Goal: Information Seeking & Learning: Learn about a topic

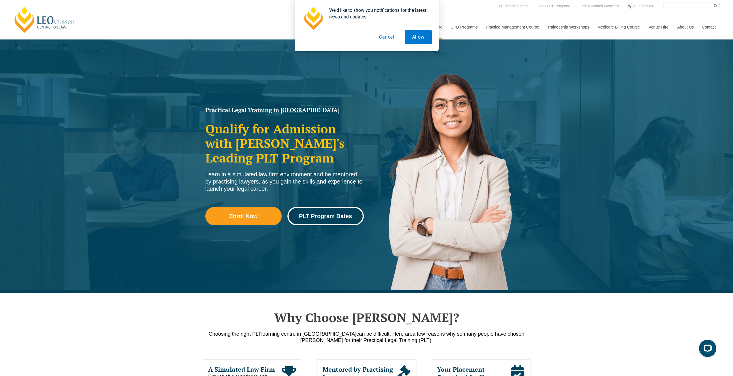
click at [331, 215] on span "PLT Program Dates" at bounding box center [325, 216] width 53 height 6
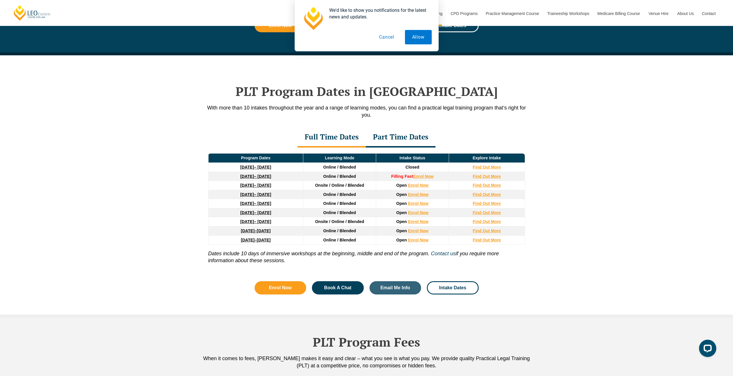
scroll to position [694, 0]
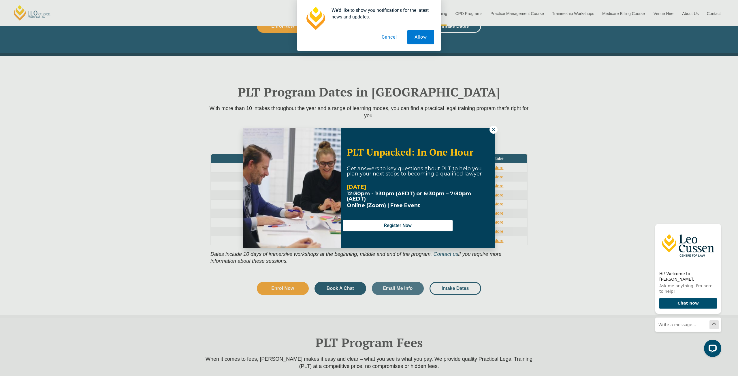
click at [490, 129] on button at bounding box center [493, 130] width 8 height 8
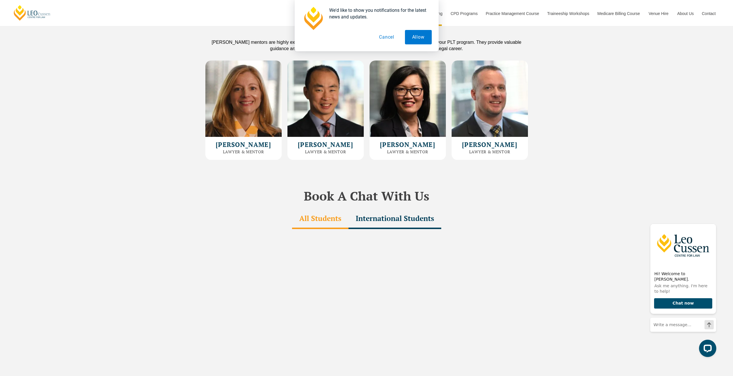
scroll to position [1588, 0]
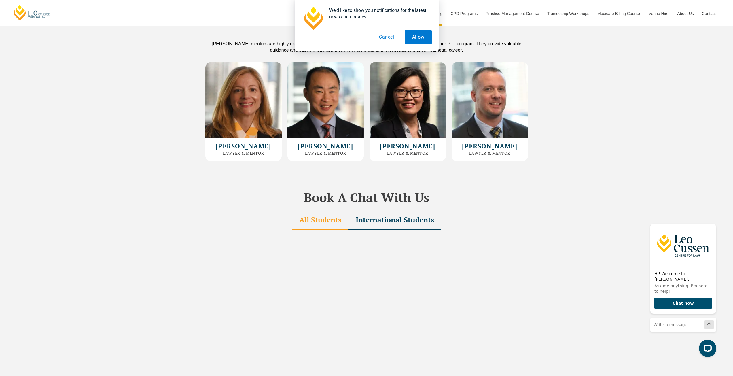
click at [386, 37] on button "Cancel" at bounding box center [387, 37] width 30 height 14
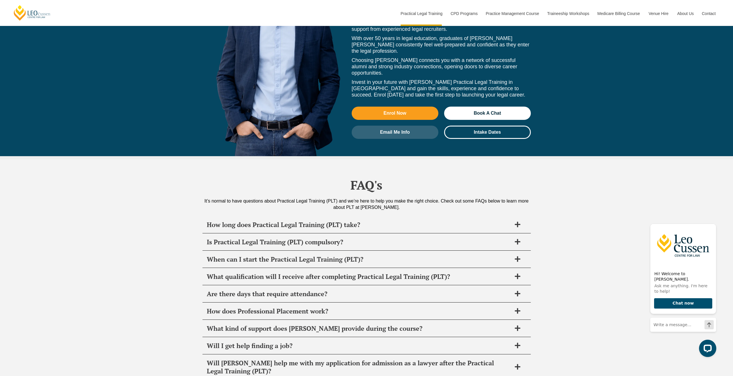
scroll to position [2625, 0]
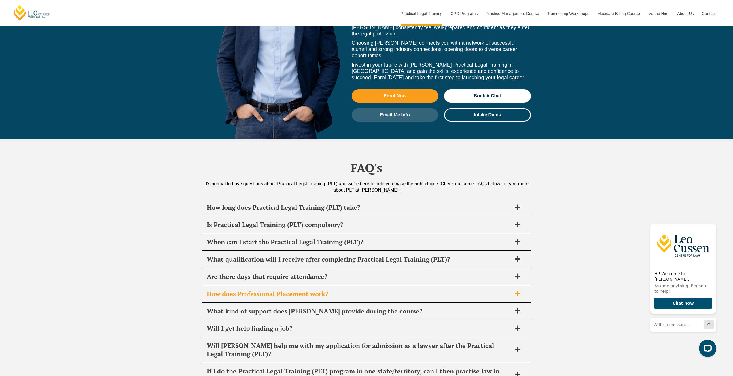
click at [358, 290] on h2 "How does Professional Placement work?" at bounding box center [359, 294] width 305 height 8
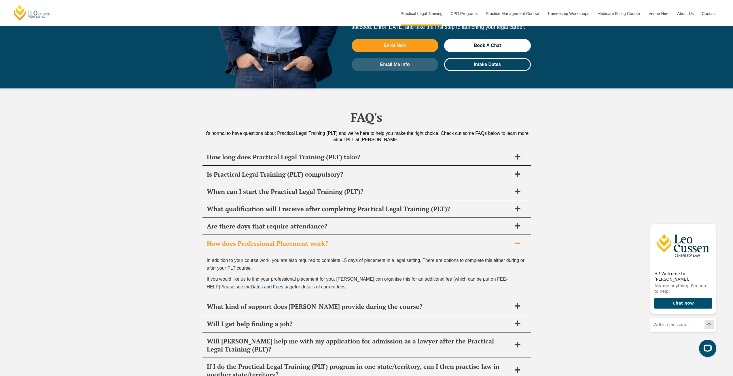
scroll to position [2682, 0]
